Goal: Check status: Check status

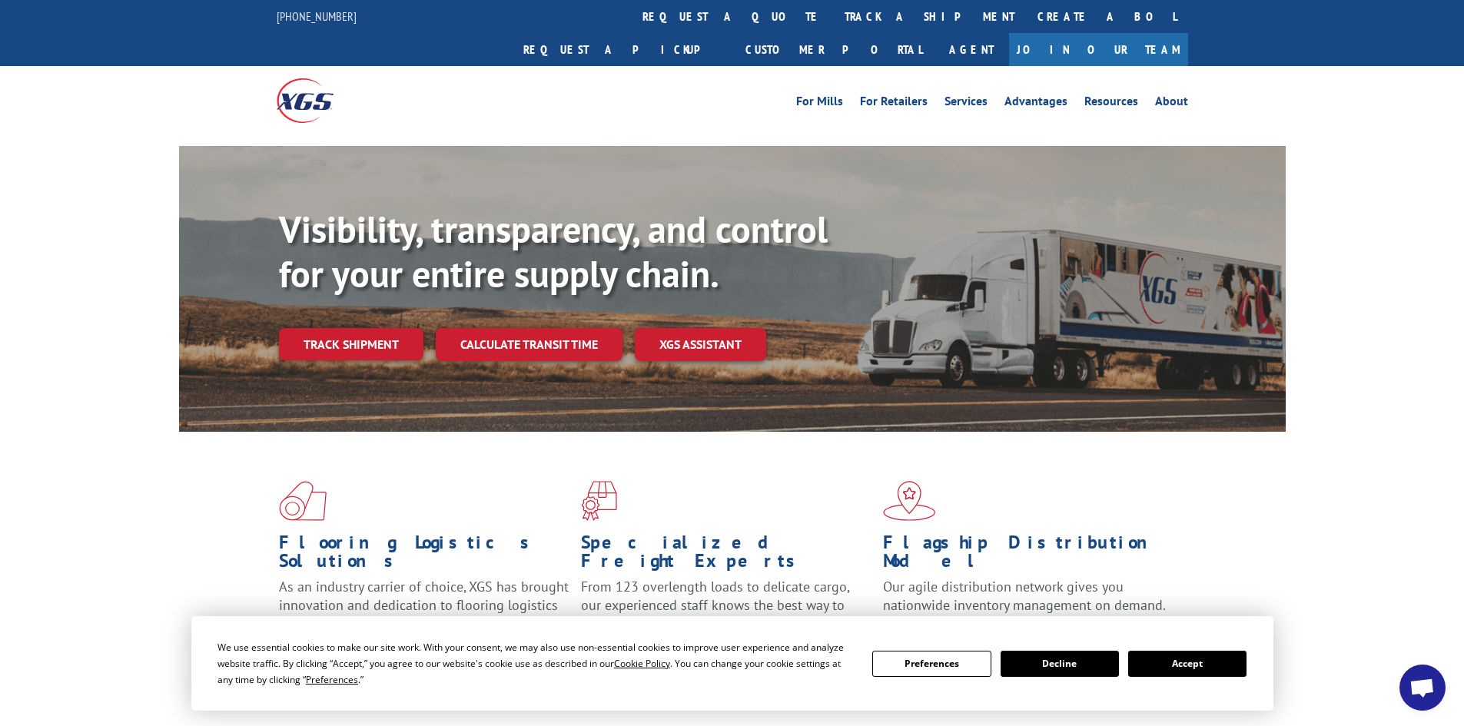
click at [1215, 670] on button "Accept" at bounding box center [1187, 664] width 118 height 26
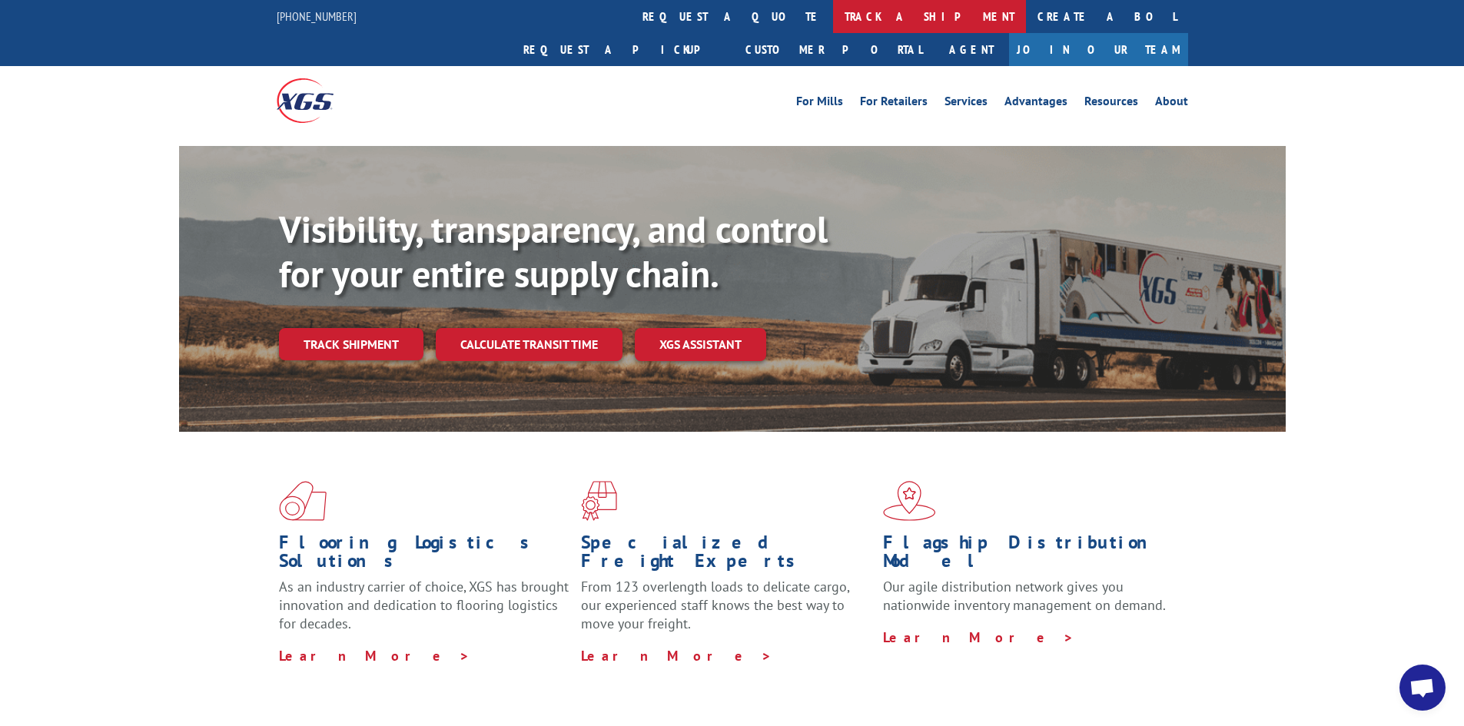
click at [833, 10] on link "track a shipment" at bounding box center [929, 16] width 193 height 33
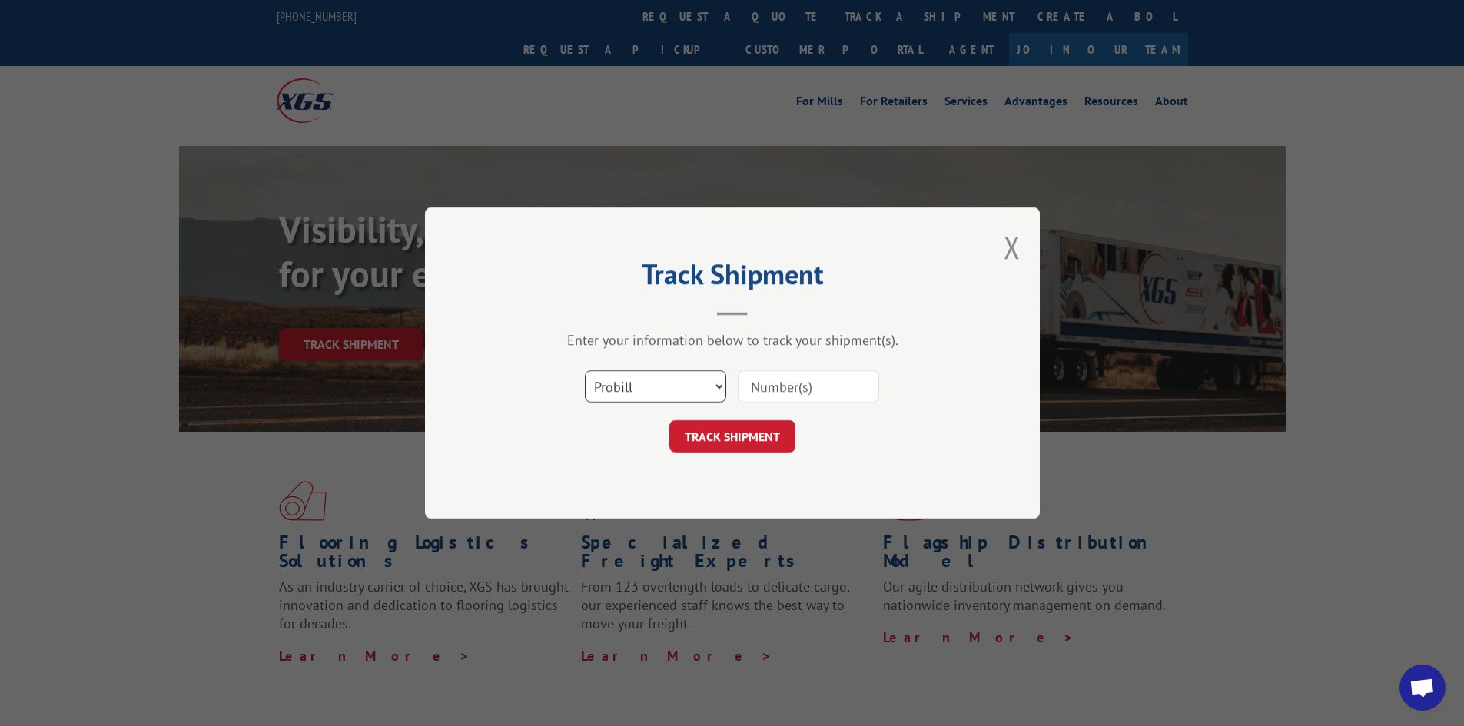
click at [702, 387] on select "Select category... Probill BOL PO" at bounding box center [655, 386] width 141 height 32
select select "bol"
click at [585, 370] on select "Select category... Probill BOL PO" at bounding box center [655, 386] width 141 height 32
click at [769, 397] on input at bounding box center [808, 386] width 141 height 32
paste input "6006801"
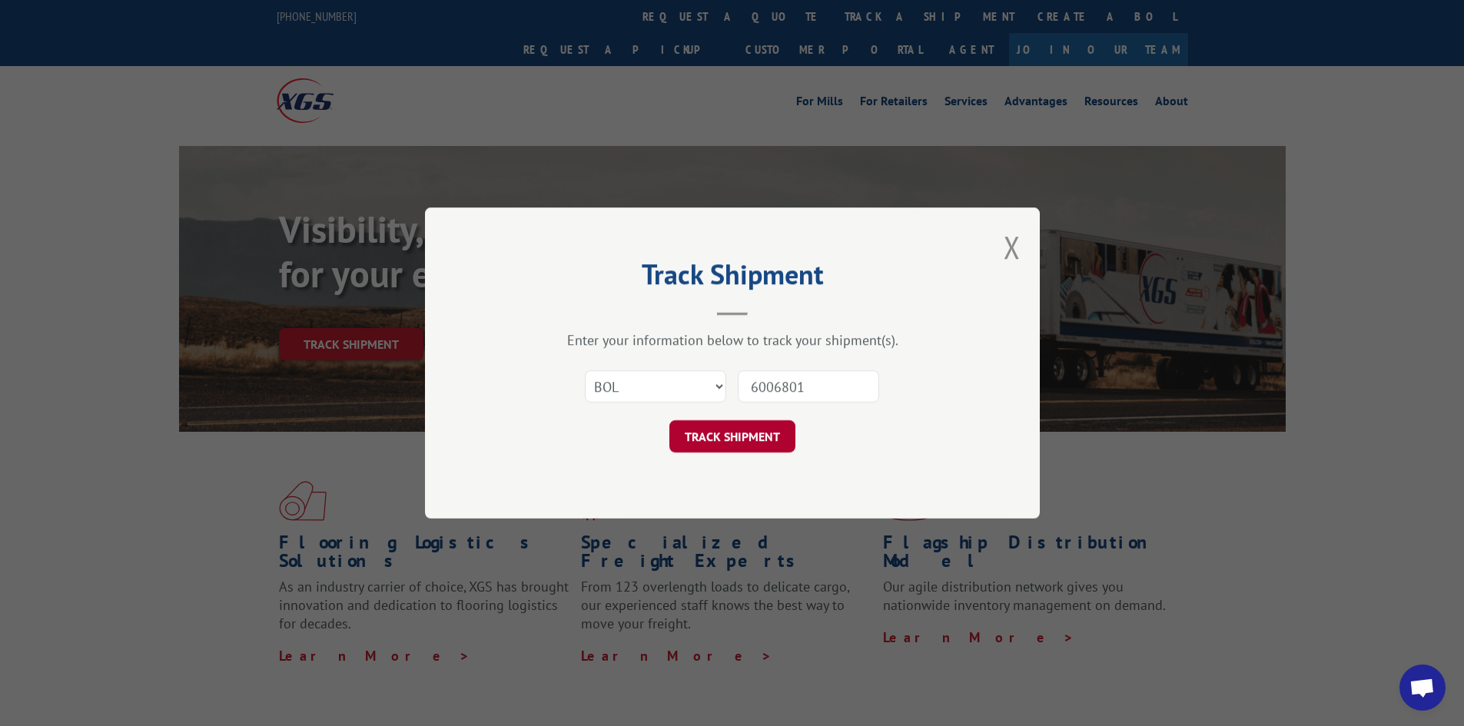
type input "6006801"
click at [759, 430] on button "TRACK SHIPMENT" at bounding box center [732, 436] width 126 height 32
